Goal: Information Seeking & Learning: Learn about a topic

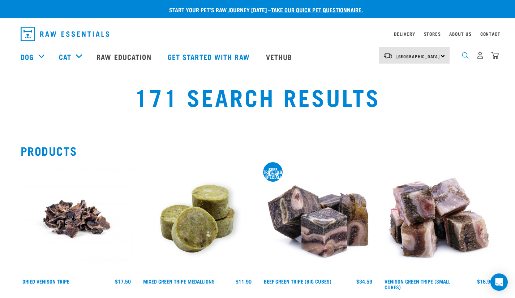
click at [463, 59] on img "dropdown navigation" at bounding box center [465, 55] width 7 height 7
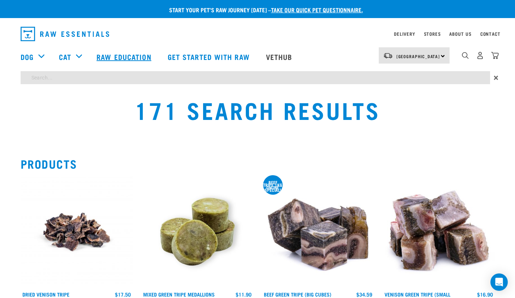
click at [133, 63] on link "Raw Education" at bounding box center [124, 56] width 71 height 29
click at [129, 57] on link "Raw Education" at bounding box center [124, 56] width 71 height 29
click at [114, 57] on link "Raw Education" at bounding box center [124, 56] width 71 height 29
click at [49, 39] on img "dropdown navigation" at bounding box center [65, 34] width 89 height 14
click at [54, 26] on link "dropdown navigation" at bounding box center [67, 34] width 93 height 20
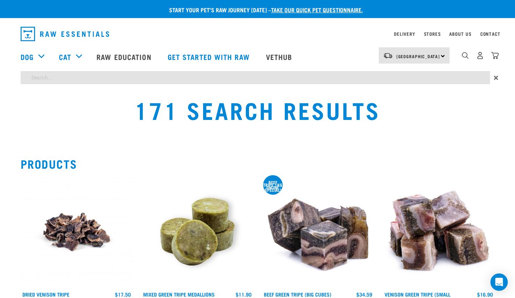
click at [57, 32] on img "dropdown navigation" at bounding box center [65, 34] width 89 height 14
click at [131, 56] on link "Raw Education" at bounding box center [124, 56] width 71 height 29
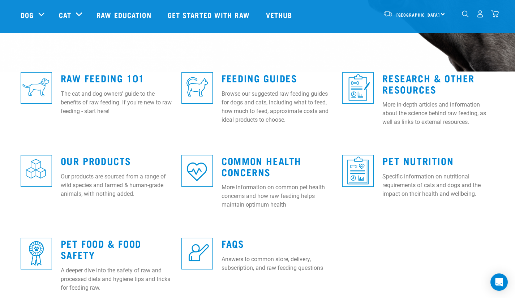
scroll to position [177, 0]
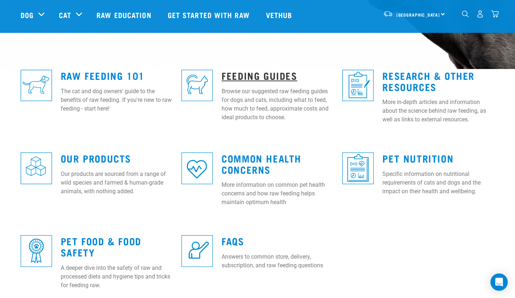
click at [257, 73] on link "Feeding Guides" at bounding box center [260, 75] width 76 height 5
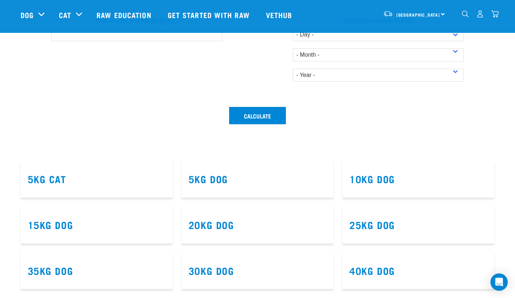
scroll to position [278, 0]
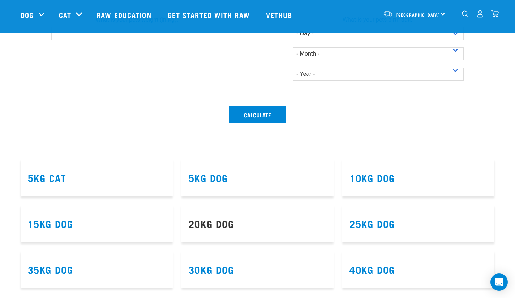
click at [209, 223] on link "20kg Dog" at bounding box center [212, 223] width 46 height 5
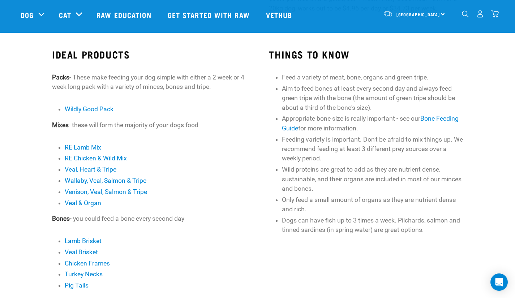
scroll to position [170, 0]
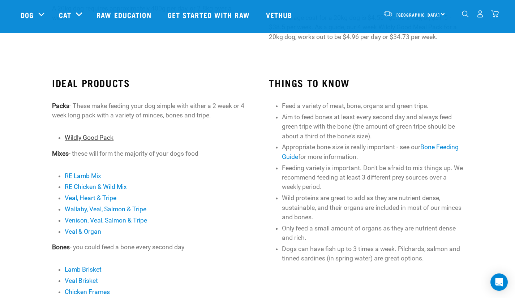
click at [93, 137] on link "Wildly Good Pack" at bounding box center [89, 137] width 49 height 7
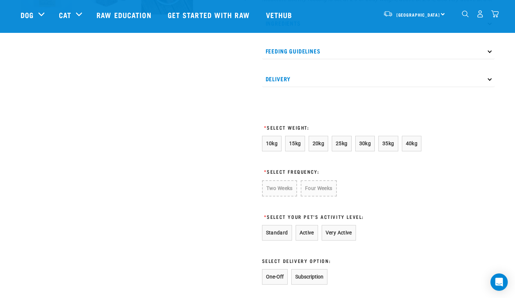
scroll to position [331, 0]
click at [311, 151] on button "20kg" at bounding box center [319, 144] width 20 height 16
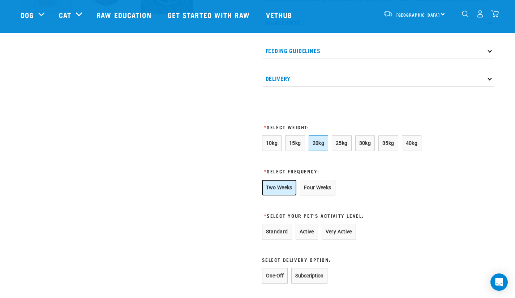
click at [277, 196] on button "Two Weeks" at bounding box center [279, 188] width 34 height 16
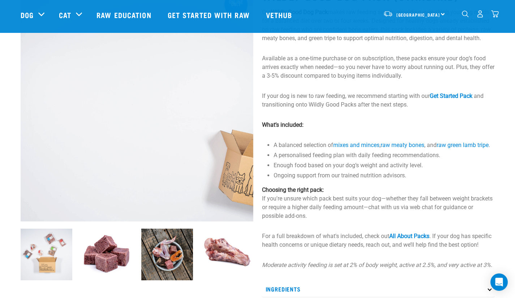
scroll to position [0, 0]
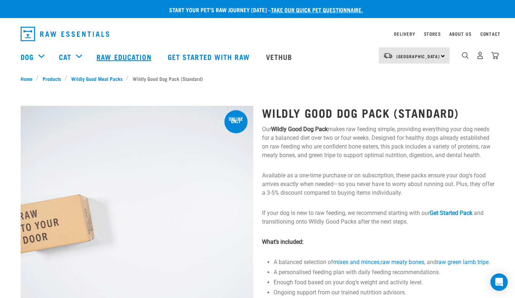
click at [123, 56] on link "Raw Education" at bounding box center [124, 56] width 71 height 29
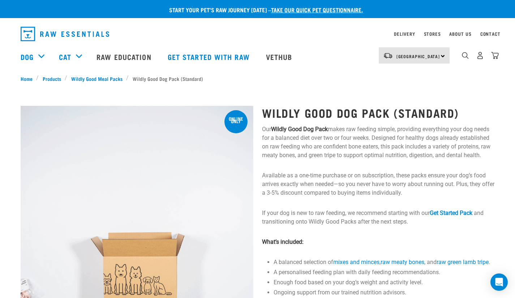
click at [65, 36] on img "dropdown navigation" at bounding box center [65, 34] width 89 height 14
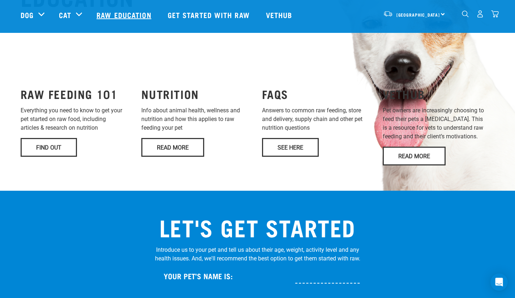
scroll to position [558, 0]
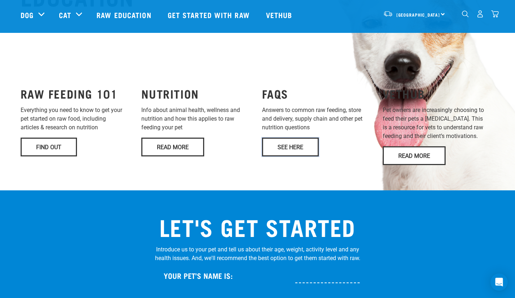
click at [290, 138] on link "See Here" at bounding box center [290, 147] width 57 height 19
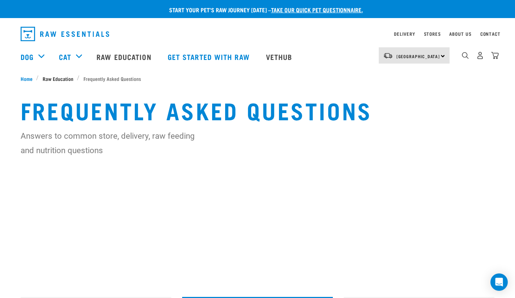
click at [64, 81] on span "Raw Education" at bounding box center [58, 79] width 31 height 8
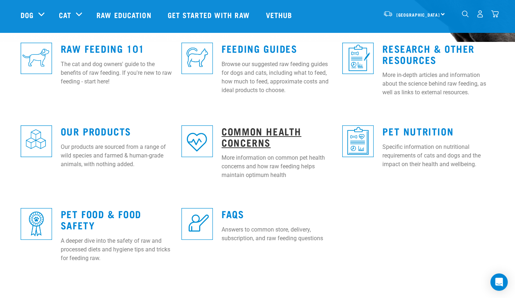
scroll to position [204, 0]
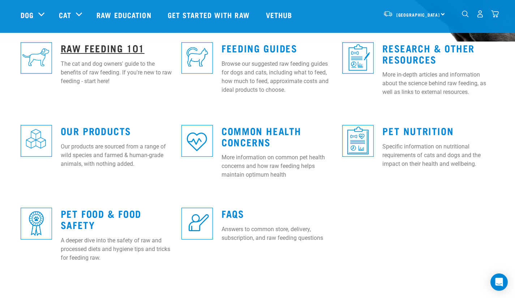
click at [116, 50] on link "Raw Feeding 101" at bounding box center [103, 47] width 84 height 5
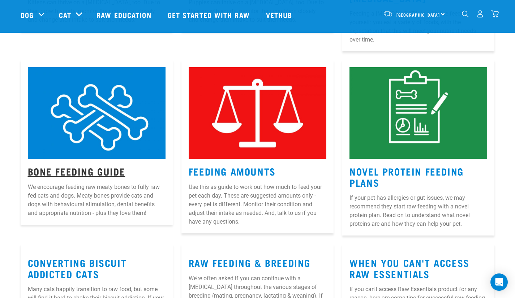
scroll to position [664, 0]
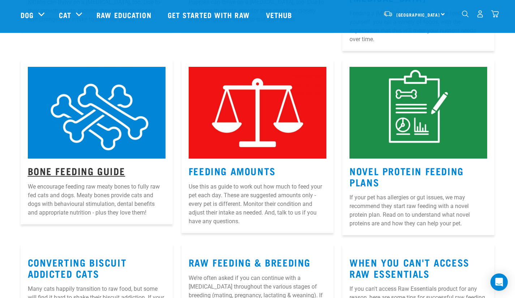
click at [89, 168] on link "Bone Feeding Guide" at bounding box center [77, 170] width 98 height 5
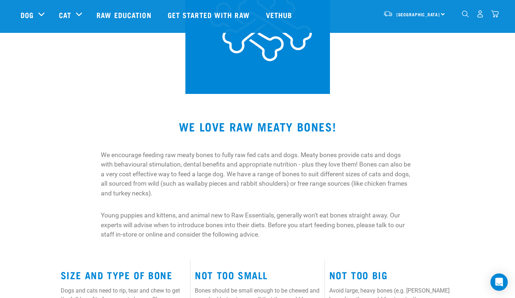
scroll to position [114, 0]
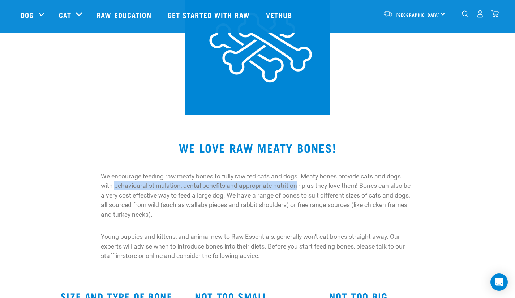
drag, startPoint x: 116, startPoint y: 185, endPoint x: 297, endPoint y: 188, distance: 180.8
click at [297, 188] on p "We encourage feeding raw meaty bones to fully raw fed cats and dogs. Meaty bone…" at bounding box center [258, 196] width 314 height 48
copy p "behavioural stimulation, dental benefits and appropriate nutrition"
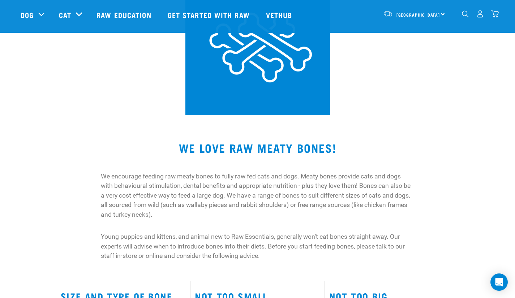
click at [359, 186] on p "We encourage feeding raw meaty bones to fully raw fed cats and dogs. Meaty bone…" at bounding box center [258, 196] width 314 height 48
click at [361, 186] on p "We encourage feeding raw meaty bones to fully raw fed cats and dogs. Meaty bone…" at bounding box center [258, 196] width 314 height 48
click at [353, 183] on p "We encourage feeding raw meaty bones to fully raw fed cats and dogs. Meaty bone…" at bounding box center [258, 196] width 314 height 48
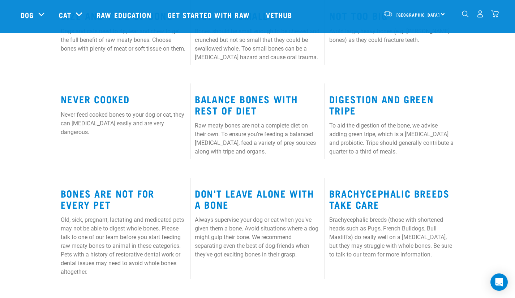
scroll to position [426, 0]
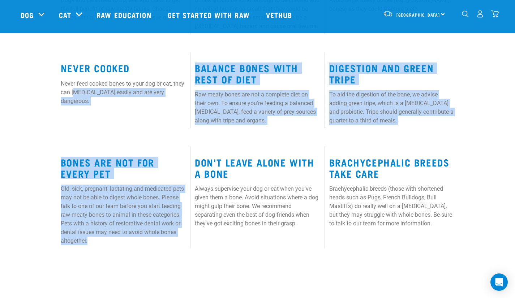
drag, startPoint x: 141, startPoint y: 247, endPoint x: 75, endPoint y: 103, distance: 158.9
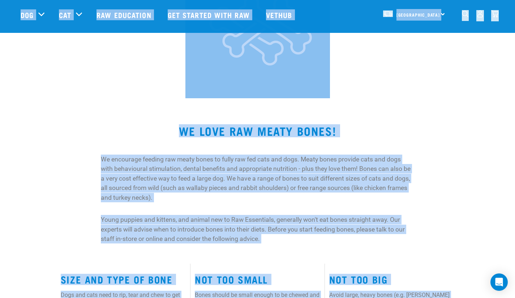
scroll to position [127, 0]
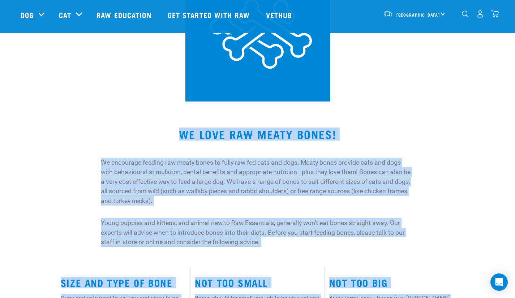
drag, startPoint x: 444, startPoint y: 233, endPoint x: 171, endPoint y: 133, distance: 291.0
click at [171, 133] on div "Start your pet’s raw journey today – take our quick pet questionnaire. Delivery…" at bounding box center [257, 210] width 515 height 674
copy div "WE LOVE RAW MEATY BONES! We encourage feeding raw meaty bones to fully raw fed …"
click at [119, 128] on h2 "WE LOVE RAW MEATY BONES!" at bounding box center [258, 134] width 474 height 13
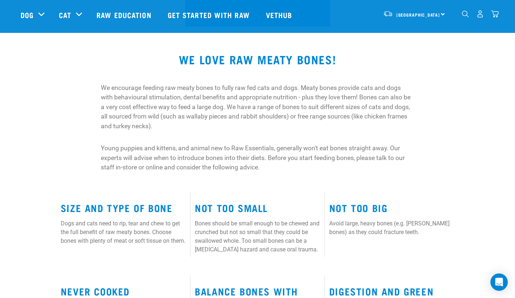
scroll to position [226, 0]
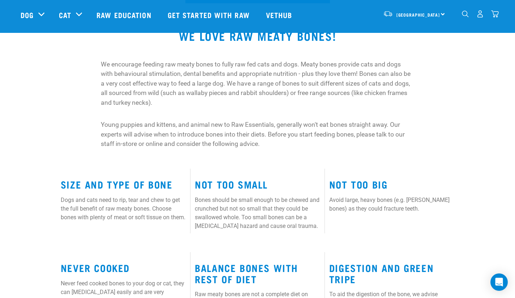
click at [203, 163] on div "Size and Type of Bone Dogs and cats need to rip, tear and chew to get the full …" at bounding box center [257, 192] width 515 height 84
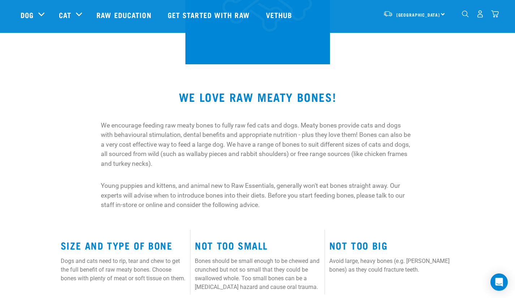
scroll to position [164, 0]
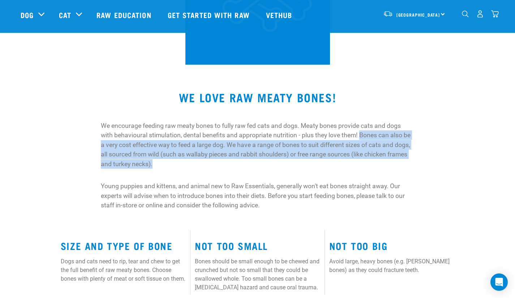
drag, startPoint x: 164, startPoint y: 164, endPoint x: 359, endPoint y: 136, distance: 197.0
click at [359, 136] on p "We encourage feeding raw meaty bones to fully raw fed cats and dogs. Meaty bone…" at bounding box center [258, 145] width 314 height 48
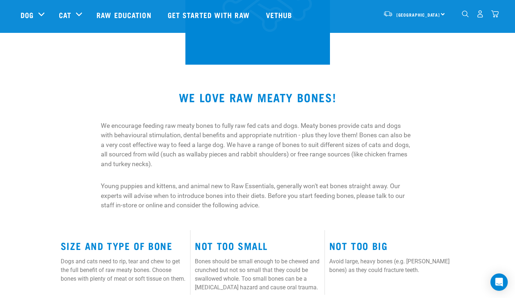
click at [223, 170] on div "We encourage feeding raw meaty bones to fully raw fed cats and dogs. Meaty bone…" at bounding box center [258, 165] width 314 height 89
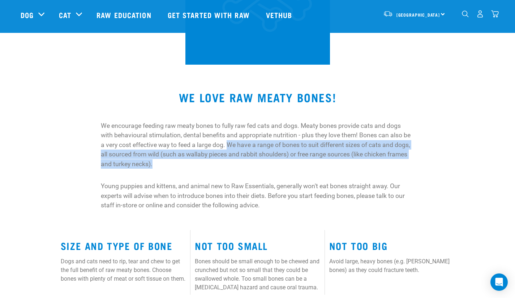
drag, startPoint x: 178, startPoint y: 166, endPoint x: 230, endPoint y: 144, distance: 57.0
click at [230, 144] on p "We encourage feeding raw meaty bones to fully raw fed cats and dogs. Meaty bone…" at bounding box center [258, 145] width 314 height 48
copy p "We have a range of bones to suit different sizes of cats and dogs, all sourced …"
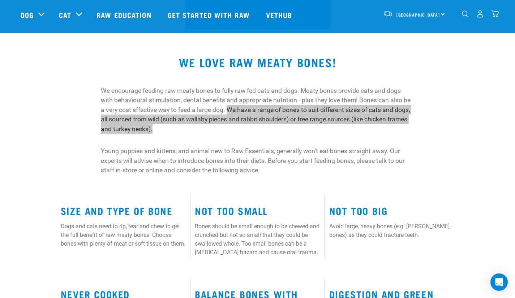
scroll to position [205, 0]
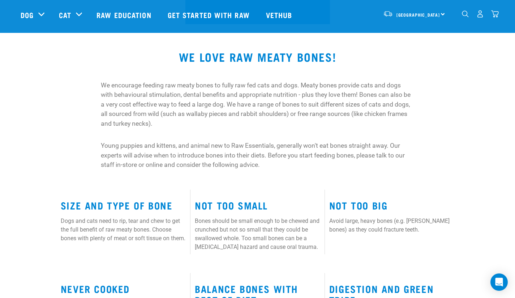
click at [155, 156] on p "Young puppies and kittens, and animal new to Raw Essentials, generally won't ea…" at bounding box center [258, 155] width 314 height 29
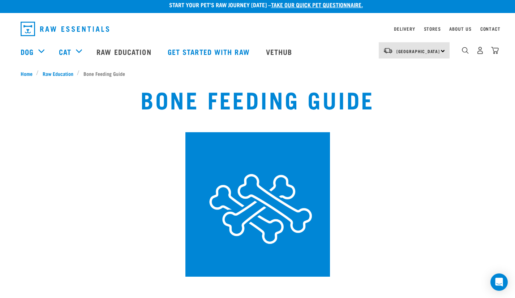
scroll to position [0, 0]
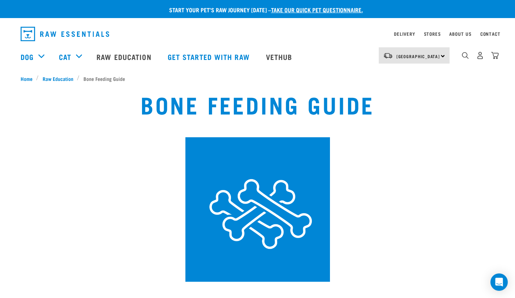
click at [72, 99] on div "Bone Feeding Guide" at bounding box center [257, 187] width 507 height 200
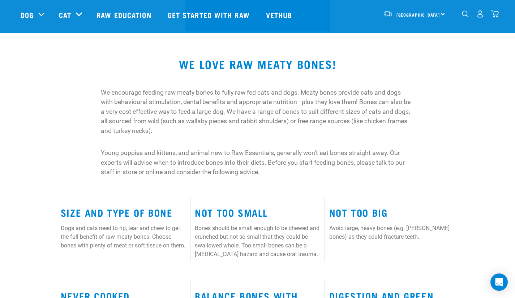
scroll to position [111, 0]
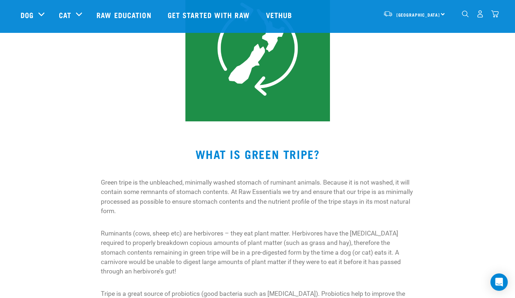
scroll to position [107, 0]
click at [226, 163] on div "WHAT IS GREEN TRIPE? Green tripe is the unbleached, minimally washed stomach of…" at bounding box center [258, 276] width 486 height 256
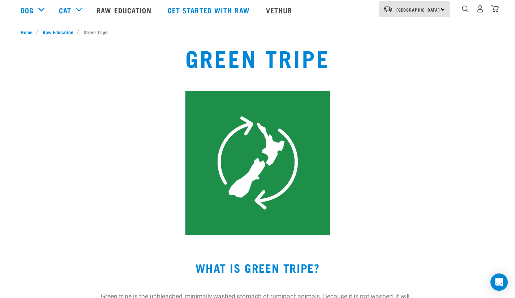
scroll to position [0, 0]
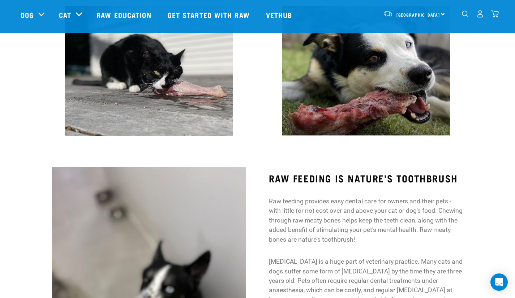
scroll to position [99, 0]
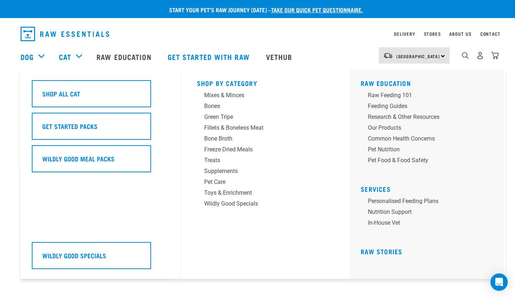
click at [171, 74] on div "Shop All Cat Get Started Packs Wildly Good Meal Packs Wildly Good Specials" at bounding box center [104, 174] width 154 height 210
click at [213, 106] on div "Bones" at bounding box center [260, 106] width 113 height 9
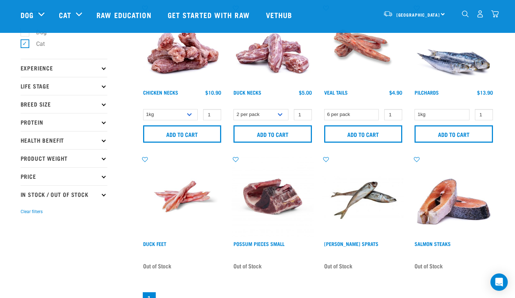
scroll to position [50, 0]
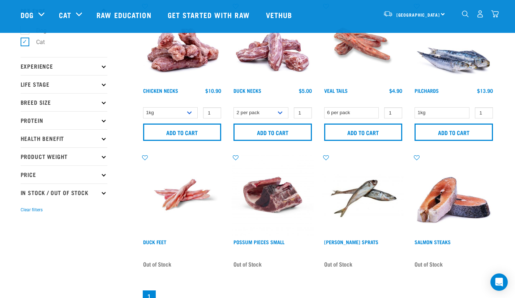
click at [103, 140] on icon at bounding box center [104, 138] width 4 height 4
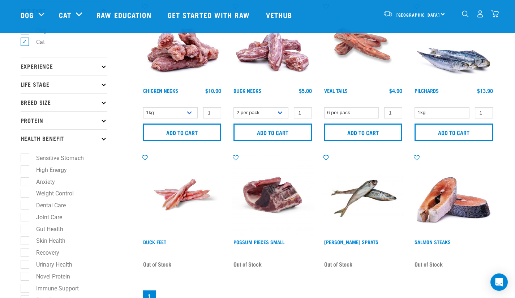
click at [103, 140] on icon at bounding box center [104, 138] width 4 height 4
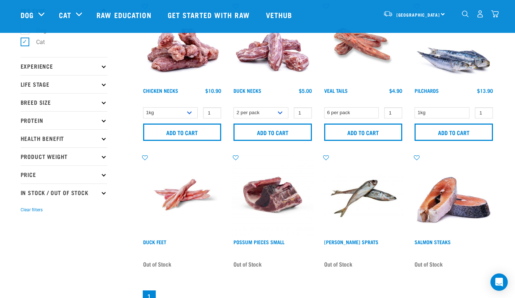
click at [102, 103] on p "Breed Size" at bounding box center [64, 102] width 87 height 18
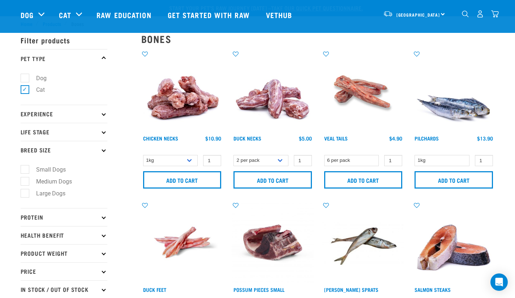
scroll to position [0, 0]
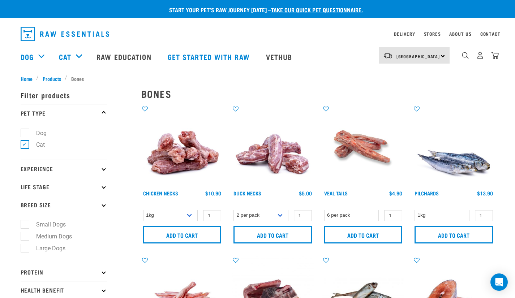
click at [25, 226] on label "Small Dogs" at bounding box center [47, 224] width 44 height 9
click at [25, 226] on input "Small Dogs" at bounding box center [23, 223] width 5 height 5
checkbox input "true"
click at [25, 238] on label "Medium Dogs" at bounding box center [50, 236] width 50 height 9
click at [25, 238] on input "Medium Dogs" at bounding box center [23, 235] width 5 height 5
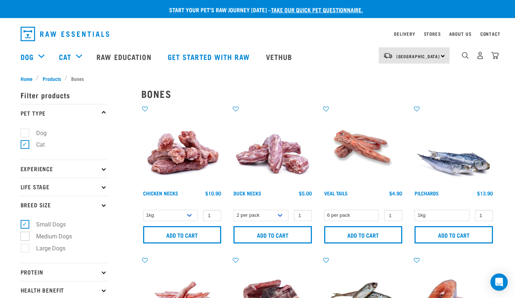
checkbox input "true"
click at [26, 250] on label "Large Dogs" at bounding box center [47, 248] width 44 height 9
click at [25, 250] on input "Large Dogs" at bounding box center [23, 247] width 5 height 5
checkbox input "true"
click at [26, 238] on label "Medium Dogs" at bounding box center [50, 236] width 50 height 9
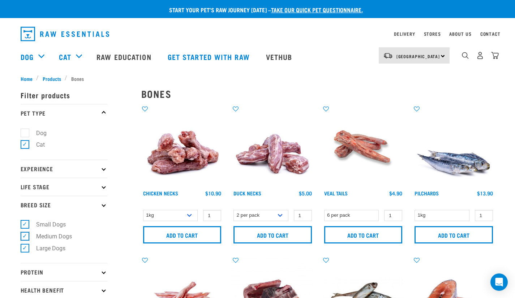
click at [25, 238] on input "Medium Dogs" at bounding box center [23, 235] width 5 height 5
checkbox input "false"
click at [25, 222] on label "Small Dogs" at bounding box center [47, 224] width 44 height 9
click at [25, 222] on input "Small Dogs" at bounding box center [23, 223] width 5 height 5
checkbox input "false"
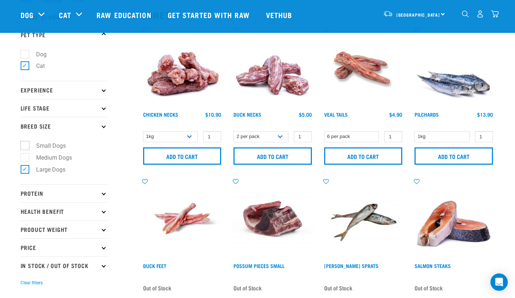
scroll to position [25, 0]
click at [30, 157] on label "Medium Dogs" at bounding box center [50, 158] width 50 height 9
click at [25, 157] on input "Medium Dogs" at bounding box center [23, 156] width 5 height 5
checkbox input "true"
click at [29, 167] on label "Large Dogs" at bounding box center [47, 170] width 44 height 9
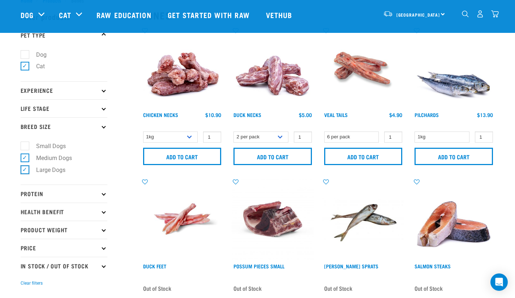
click at [25, 167] on input "Large Dogs" at bounding box center [23, 168] width 5 height 5
checkbox input "false"
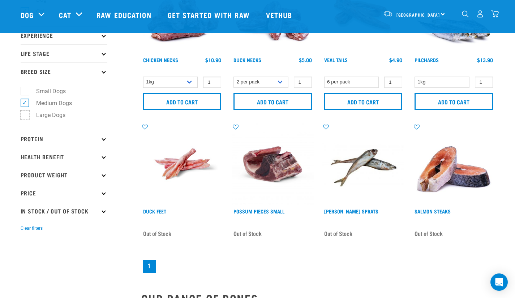
scroll to position [82, 0]
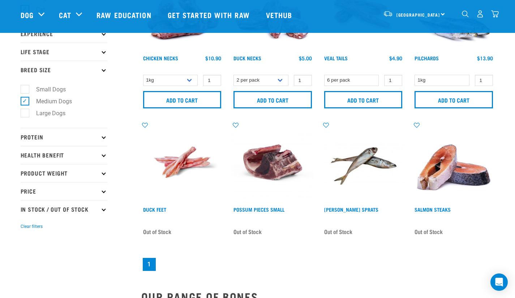
click at [26, 89] on label "Small Dogs" at bounding box center [47, 89] width 44 height 9
click at [25, 89] on input "Small Dogs" at bounding box center [23, 88] width 5 height 5
checkbox input "true"
click at [28, 102] on label "Medium Dogs" at bounding box center [50, 101] width 50 height 9
click at [25, 102] on input "Medium Dogs" at bounding box center [23, 100] width 5 height 5
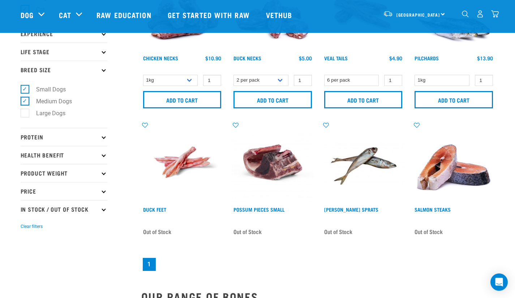
checkbox input "false"
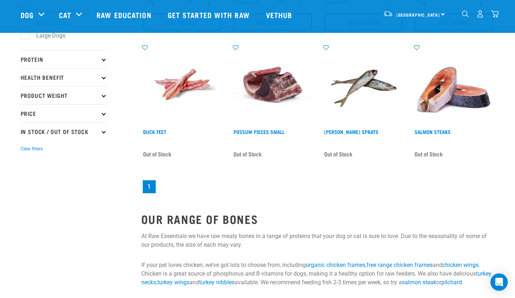
scroll to position [0, 0]
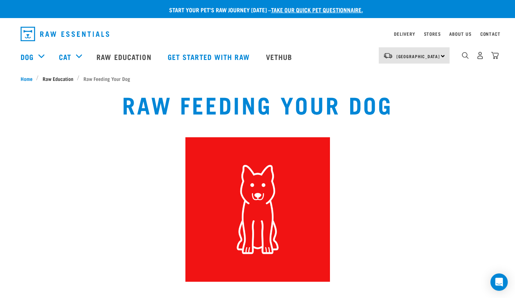
click at [52, 77] on span "Raw Education" at bounding box center [58, 79] width 31 height 8
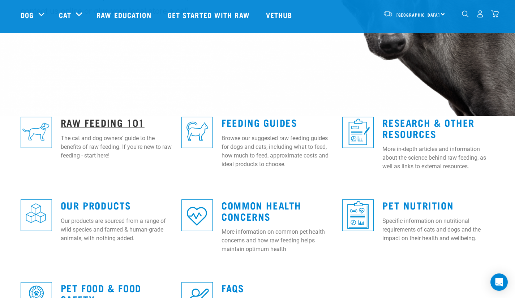
scroll to position [130, 0]
click at [94, 124] on link "Raw Feeding 101" at bounding box center [103, 121] width 84 height 5
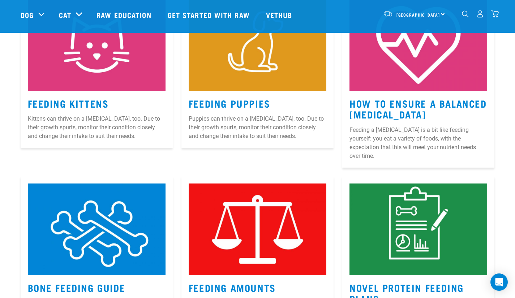
scroll to position [650, 0]
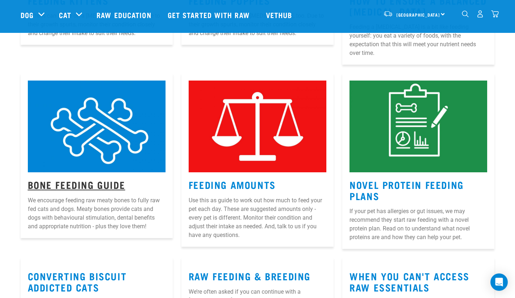
click at [113, 182] on link "Bone Feeding Guide" at bounding box center [77, 184] width 98 height 5
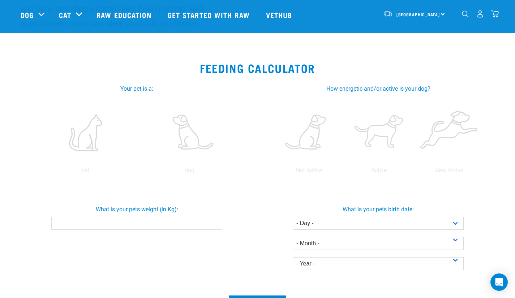
scroll to position [91, 0]
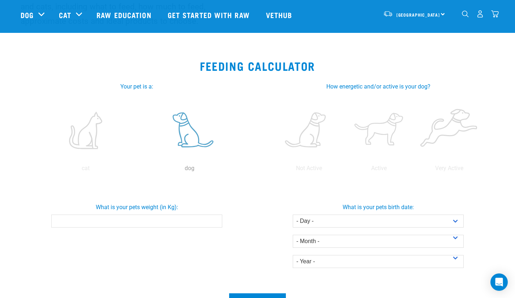
click at [181, 120] on label at bounding box center [189, 130] width 101 height 61
click at [138, 170] on input "radio" at bounding box center [138, 170] width 0 height 0
click at [179, 220] on input "What is your pets weight (in Kg):" at bounding box center [136, 221] width 171 height 13
type input "16"
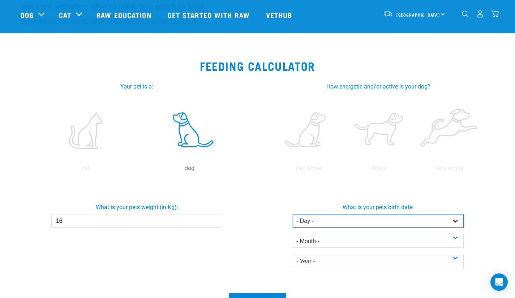
click at [358, 221] on select "- Day - 1 2 3 4 5 6 7 8 9 10 11 12 13 14 15 16 17 18 19 20 21 22 23 24 25 26 27" at bounding box center [378, 221] width 171 height 13
select select "1"
click at [293, 215] on select "- Day - 1 2 3 4 5 6 7 8 9 10 11 12 13 14 15 16 17 18 19 20 21 22 23 24 25 26 27" at bounding box center [378, 221] width 171 height 13
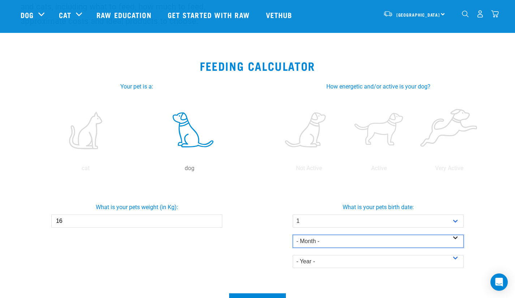
click at [357, 244] on select "- Month - January February March April May June July August September October N…" at bounding box center [378, 241] width 171 height 13
select select "May"
click at [293, 235] on select "- Month - January February March April May June July August September October N…" at bounding box center [378, 241] width 171 height 13
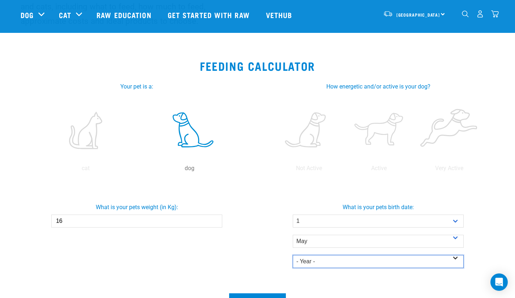
click at [352, 260] on select "- Year - 2025 2024 2023 2022 2021 2020 2019 2018 2017 2016 2015 2014" at bounding box center [378, 261] width 171 height 13
select select "2024"
click at [293, 255] on select "- Year - 2025 2024 2023 2022 2021 2020 2019 2018 2017 2016 2015 2014" at bounding box center [378, 261] width 171 height 13
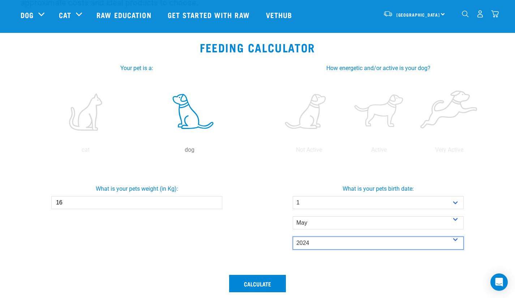
scroll to position [110, 0]
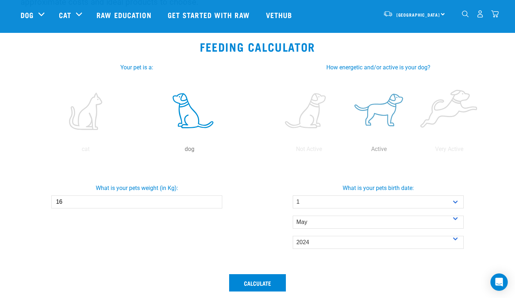
click at [384, 109] on label at bounding box center [379, 111] width 67 height 61
click at [344, 151] on input "radio" at bounding box center [344, 151] width 0 height 0
click at [259, 287] on button "Calculate" at bounding box center [257, 282] width 57 height 17
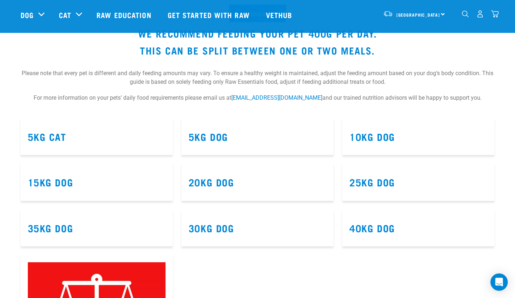
scroll to position [378, 0]
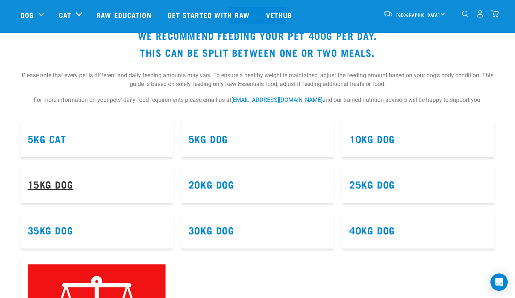
click at [54, 186] on link "15kg Dog" at bounding box center [51, 184] width 46 height 5
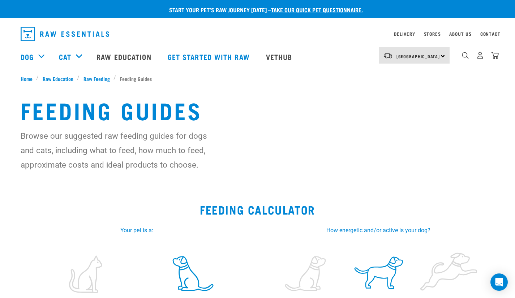
select select "1"
select select "May"
select select "2024"
click at [66, 78] on span "Raw Education" at bounding box center [58, 79] width 31 height 8
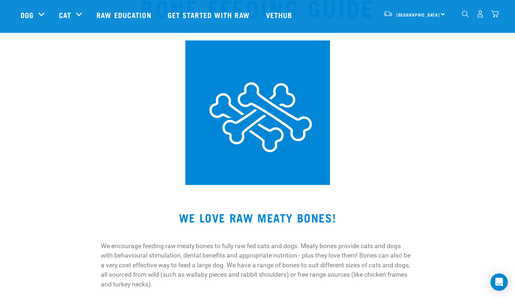
scroll to position [43, 0]
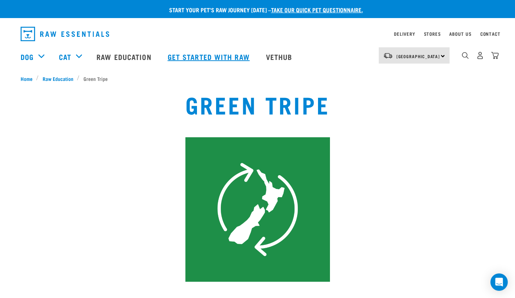
click at [191, 52] on link "Get started with Raw" at bounding box center [210, 56] width 98 height 29
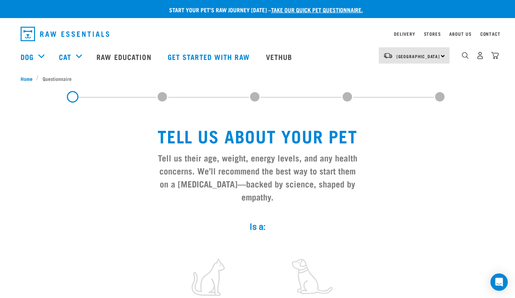
click at [67, 27] on img "dropdown navigation" at bounding box center [65, 34] width 89 height 14
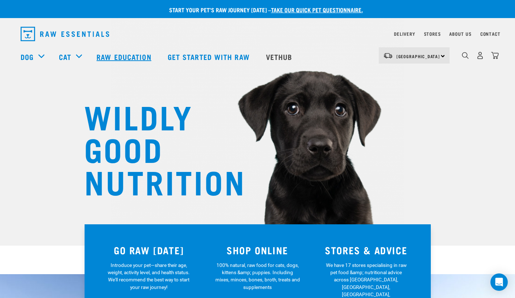
click at [122, 60] on link "Raw Education" at bounding box center [124, 56] width 71 height 29
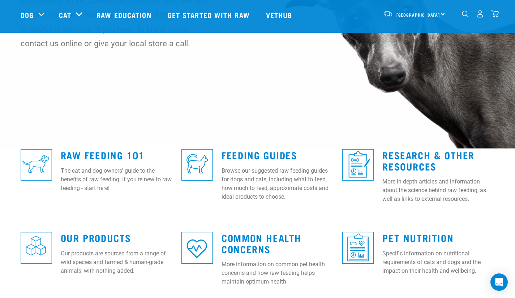
scroll to position [98, 0]
click at [123, 152] on link "Raw Feeding 101" at bounding box center [103, 154] width 84 height 5
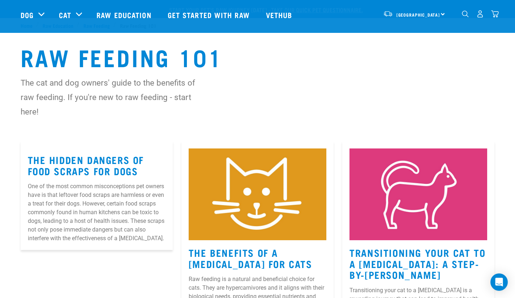
scroll to position [89, 0]
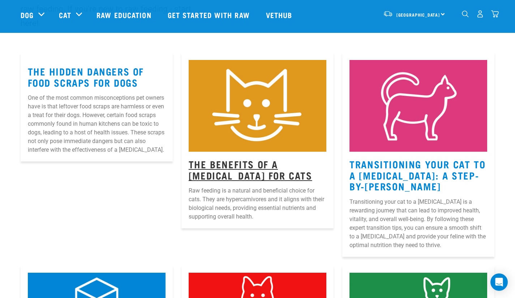
click at [242, 162] on link "The Benefits Of A [MEDICAL_DATA] For Cats" at bounding box center [251, 169] width 124 height 17
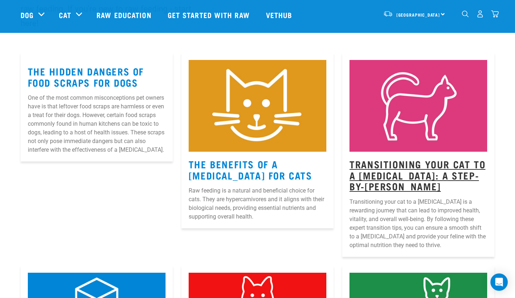
click at [397, 174] on link "Transitioning Your Cat to a [MEDICAL_DATA]: A Step-by-[PERSON_NAME]" at bounding box center [418, 174] width 136 height 27
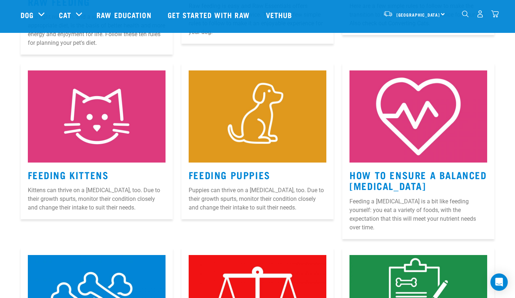
scroll to position [478, 0]
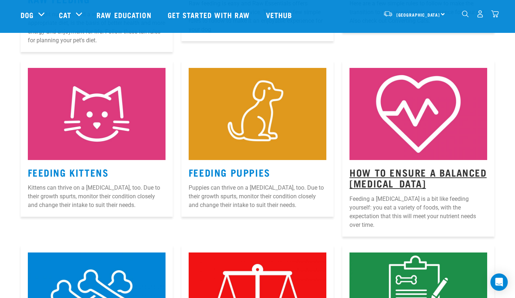
click at [370, 179] on link "How to Ensure a Balanced Raw Diet" at bounding box center [418, 178] width 137 height 17
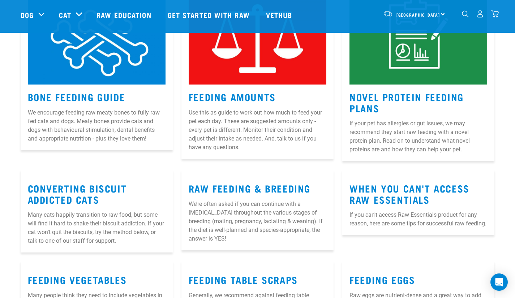
scroll to position [738, 0]
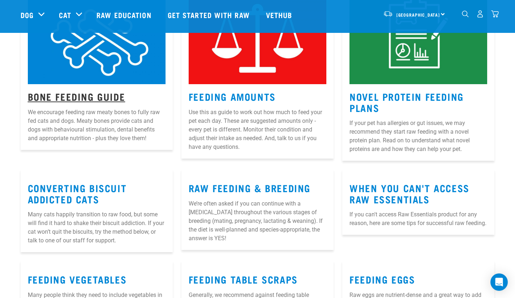
click at [110, 94] on link "Bone Feeding Guide" at bounding box center [77, 96] width 98 height 5
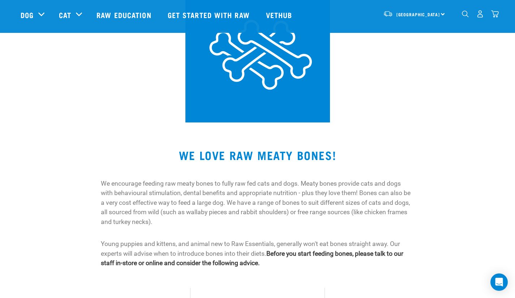
scroll to position [106, 0]
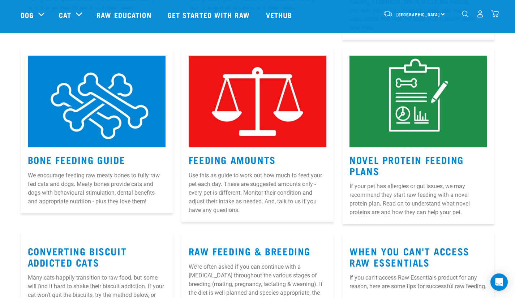
scroll to position [674, 0]
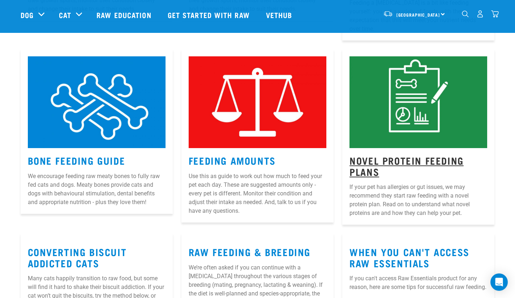
click at [363, 158] on link "Novel Protein Feeding Plans" at bounding box center [407, 166] width 114 height 17
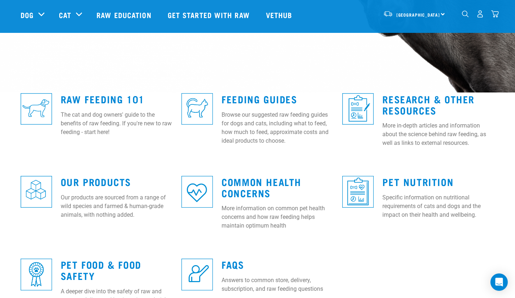
scroll to position [154, 0]
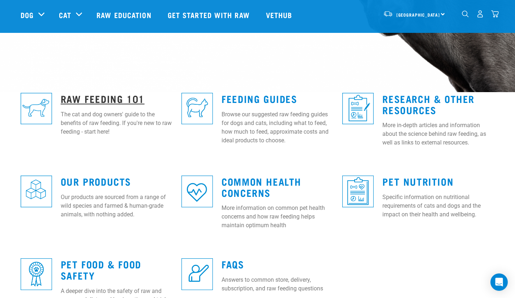
click at [102, 99] on link "Raw Feeding 101" at bounding box center [103, 98] width 84 height 5
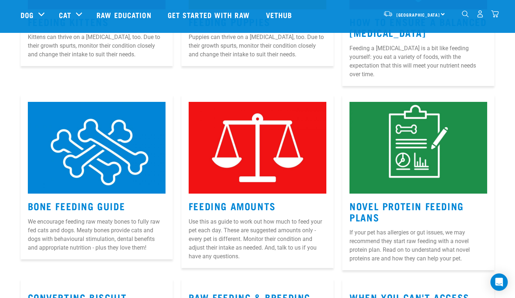
scroll to position [650, 0]
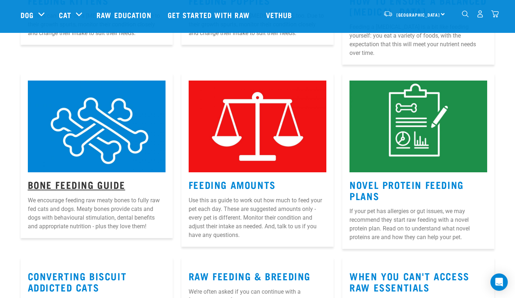
click at [103, 182] on link "Bone Feeding Guide" at bounding box center [77, 184] width 98 height 5
